Goal: Information Seeking & Learning: Learn about a topic

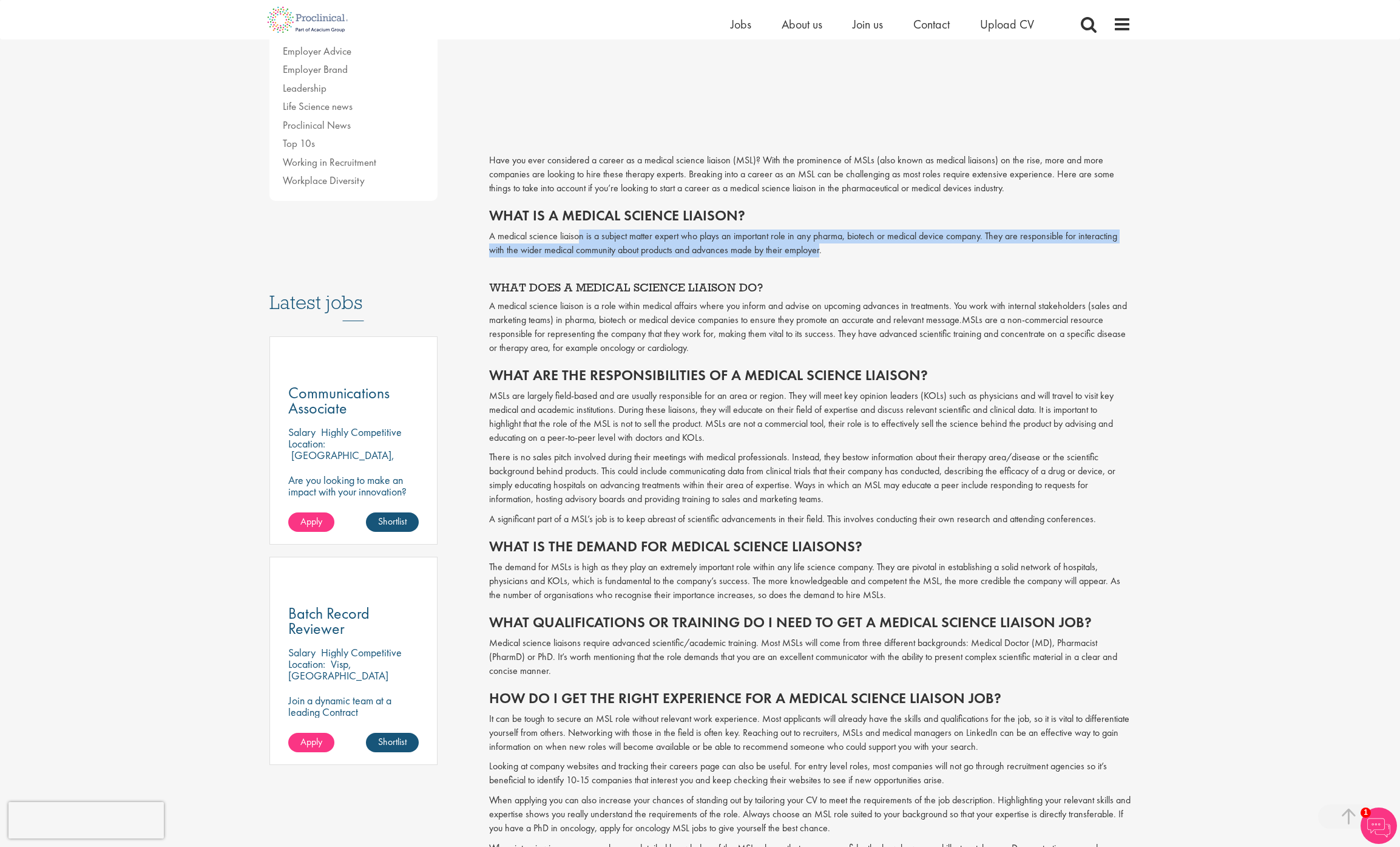
drag, startPoint x: 577, startPoint y: 238, endPoint x: 823, endPoint y: 248, distance: 246.2
click at [823, 248] on p "A medical science liaison is a subject matter expert who plays an important rol…" at bounding box center [810, 244] width 642 height 28
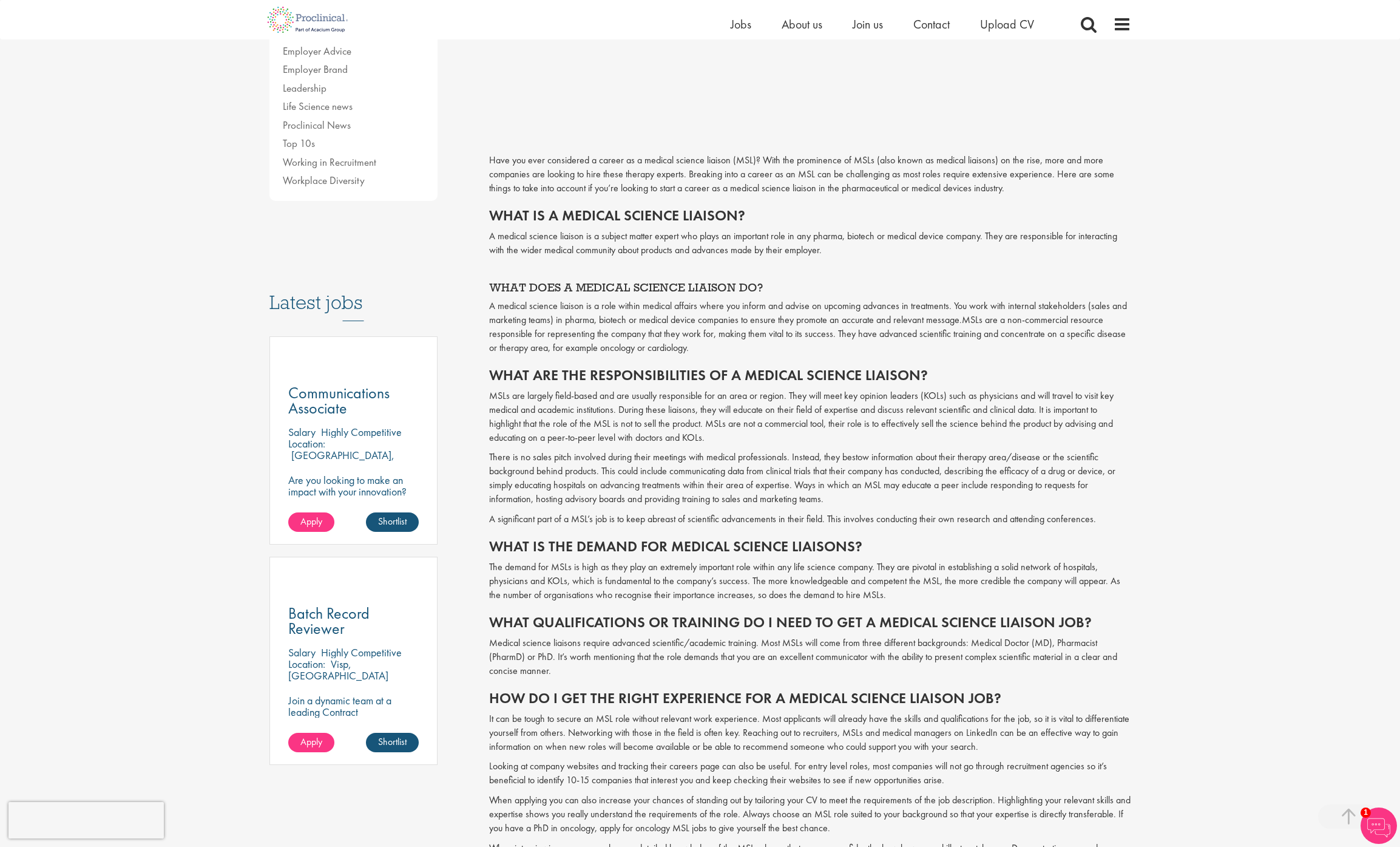
drag, startPoint x: 617, startPoint y: 309, endPoint x: 675, endPoint y: 308, distance: 58.0
click at [675, 308] on span "A medical science liaison is a role within medical affairs where you inform and…" at bounding box center [808, 312] width 638 height 27
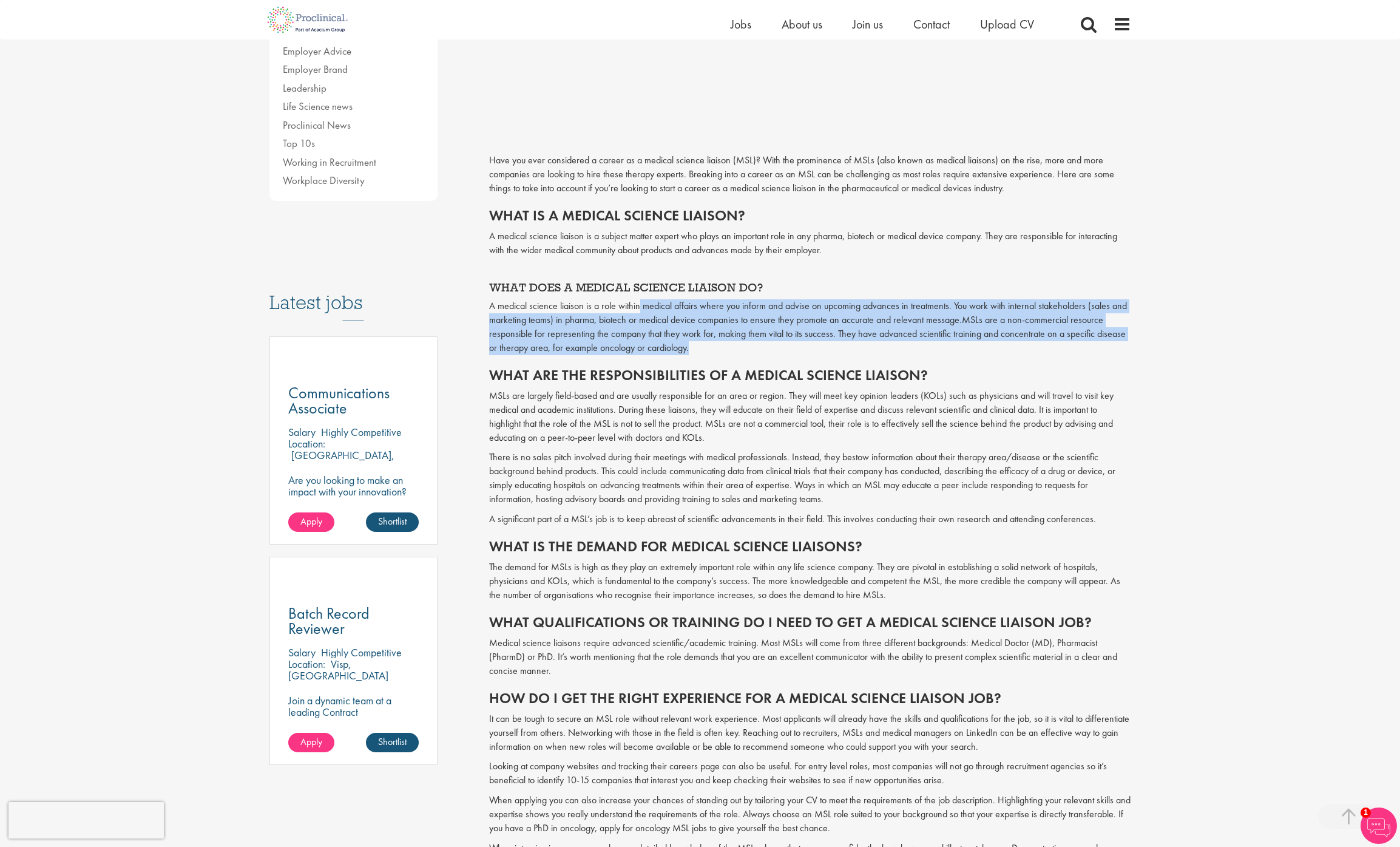
drag, startPoint x: 639, startPoint y: 306, endPoint x: 758, endPoint y: 349, distance: 126.5
click at [758, 349] on p "A medical science liaison is a role within medical affairs where you inform and…" at bounding box center [810, 327] width 642 height 56
click at [755, 348] on p "A medical science liaison is a role within medical affairs where you inform and…" at bounding box center [810, 327] width 642 height 56
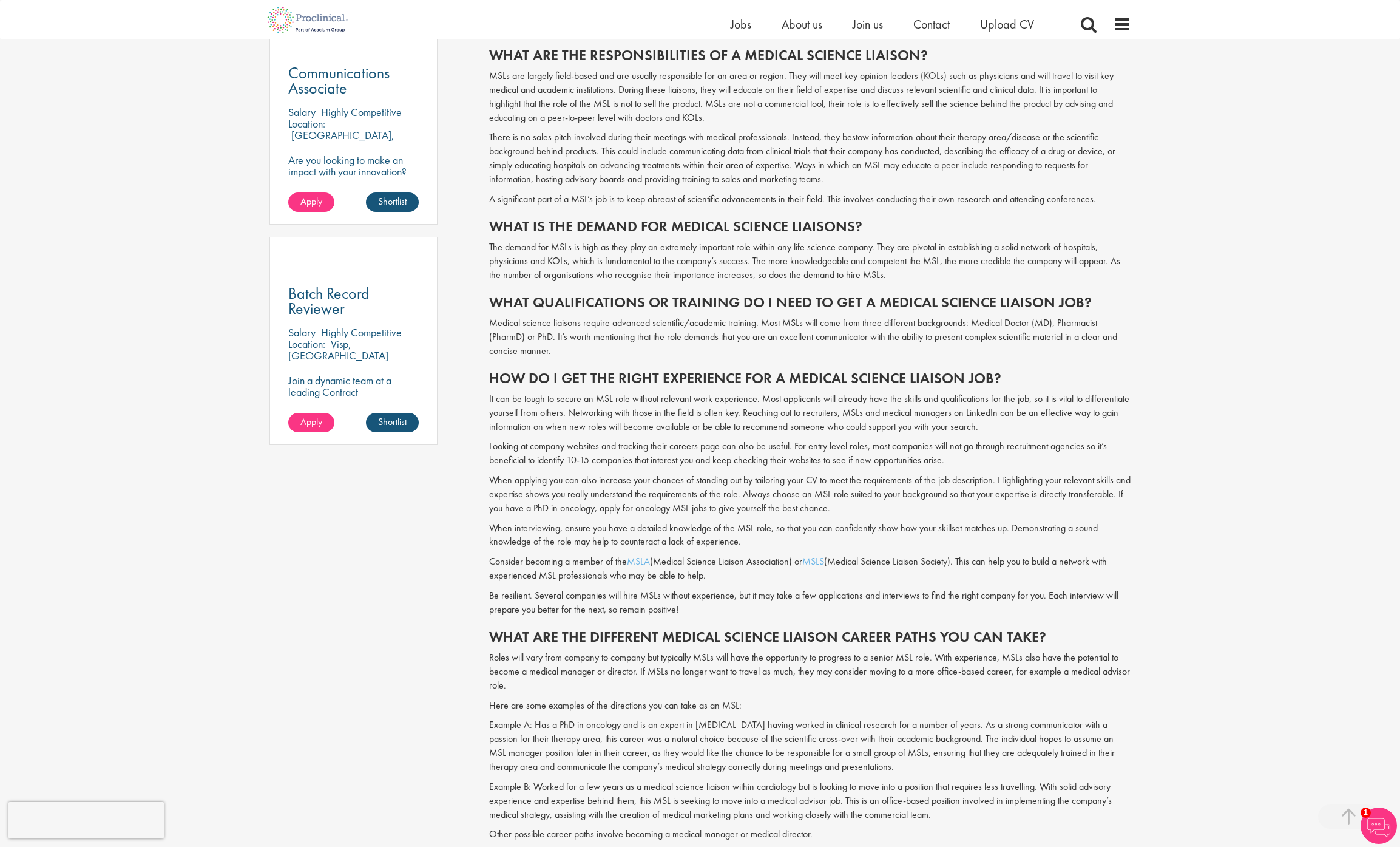
scroll to position [720, 0]
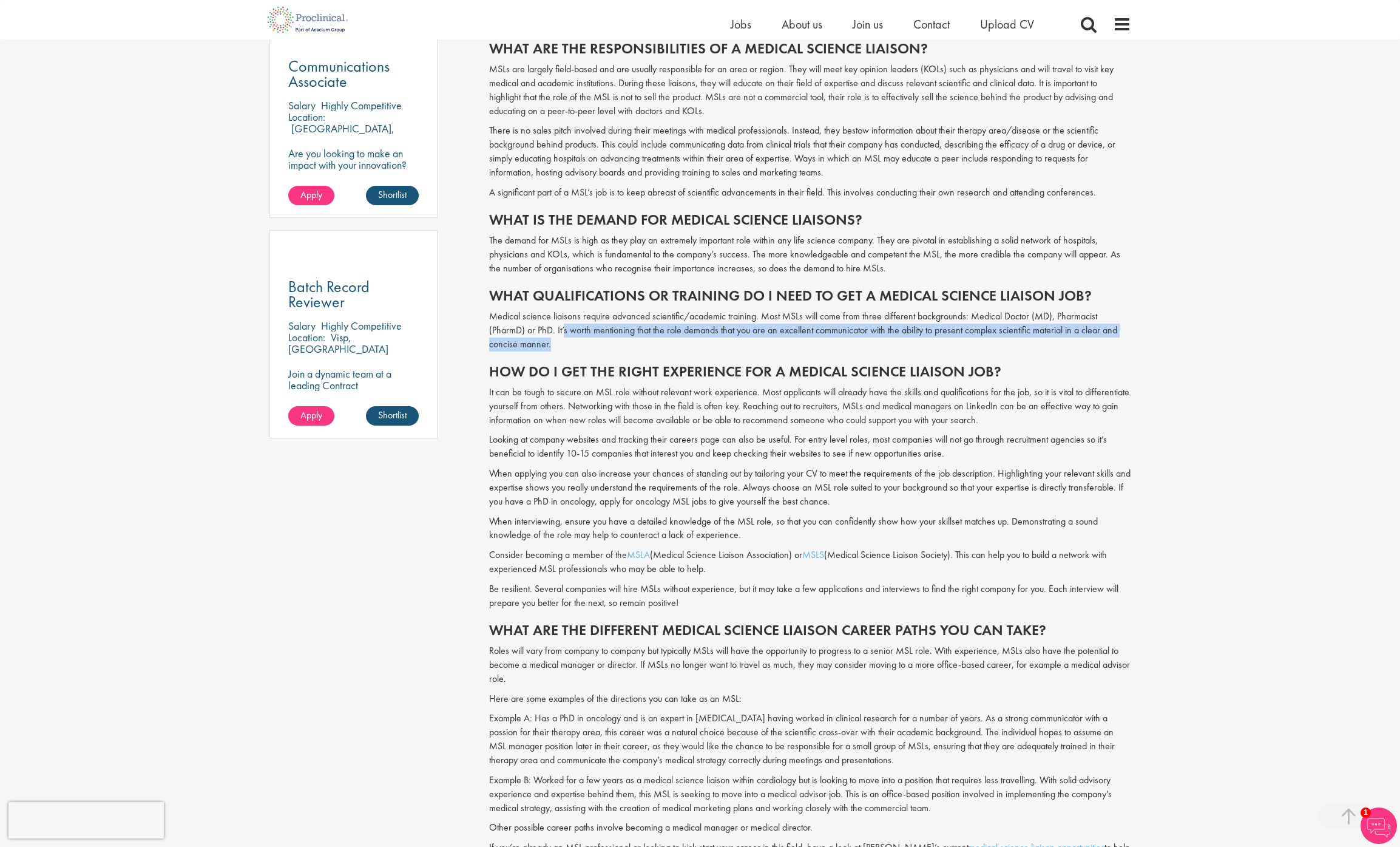
drag, startPoint x: 564, startPoint y: 330, endPoint x: 788, endPoint y: 340, distance: 224.2
click at [788, 340] on p "Medical science liaisons require advanced scientific/academic training. Most MS…" at bounding box center [810, 330] width 642 height 42
click at [788, 341] on p "Medical science liaisons require advanced scientific/academic training. Most MS…" at bounding box center [810, 330] width 642 height 42
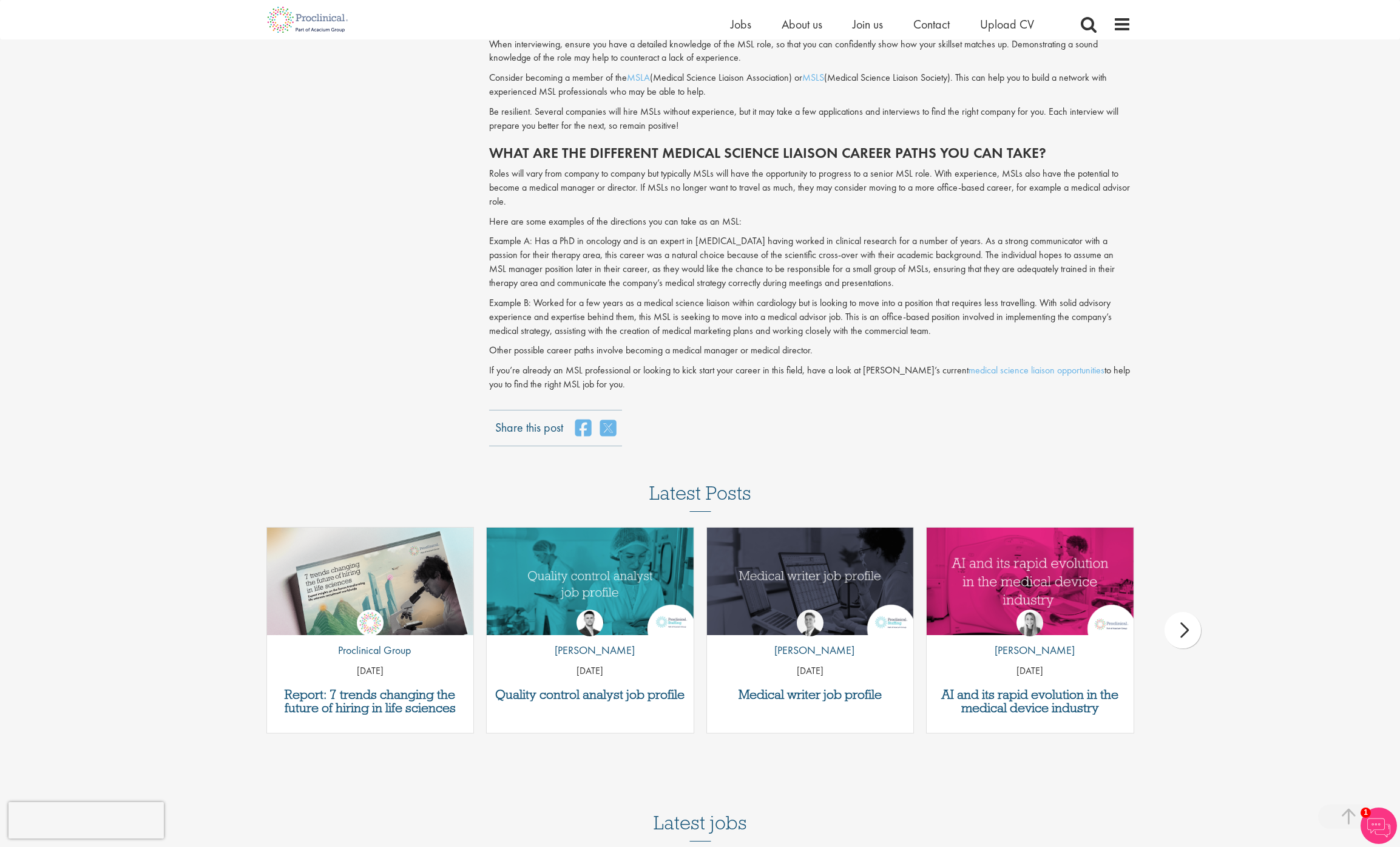
scroll to position [1209, 0]
